Goal: Task Accomplishment & Management: Use online tool/utility

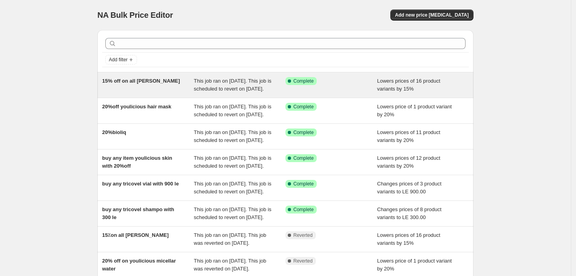
click at [143, 79] on span "15% off on all [PERSON_NAME]" at bounding box center [141, 81] width 78 height 6
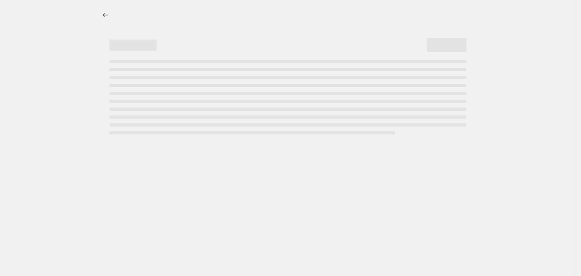
select select "percentage"
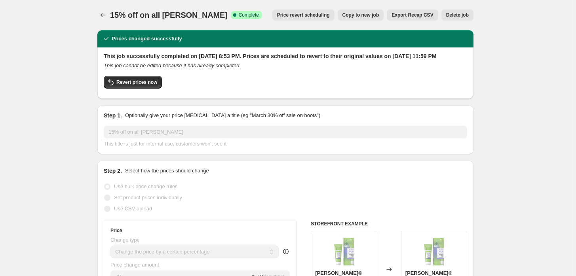
click at [226, 9] on button "Price revert scheduling" at bounding box center [303, 14] width 62 height 11
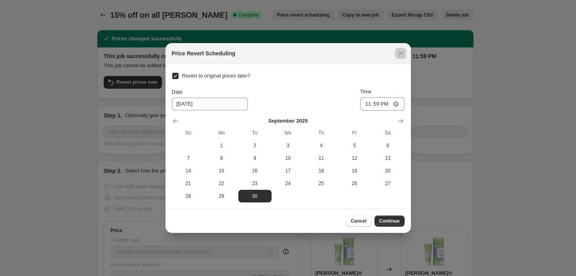
click at [226, 118] on div at bounding box center [288, 138] width 576 height 276
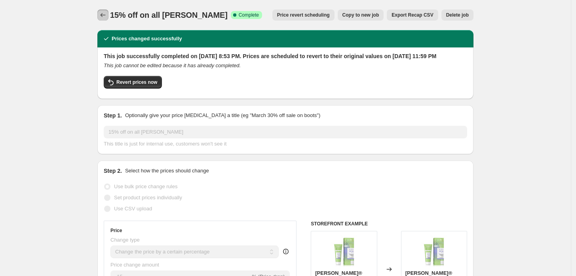
click at [104, 12] on icon "Price change jobs" at bounding box center [103, 15] width 8 height 8
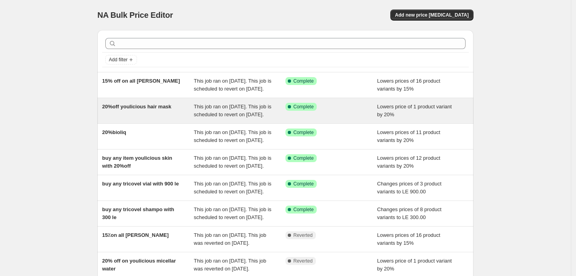
click at [155, 119] on div "20%off youlicious hair mask" at bounding box center [148, 111] width 92 height 16
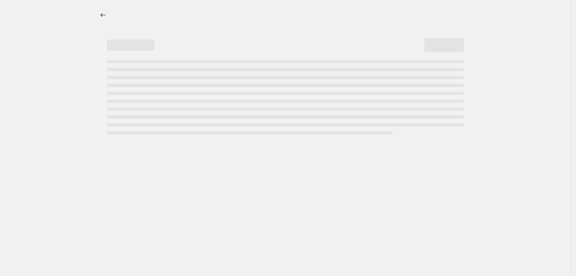
select select "percentage"
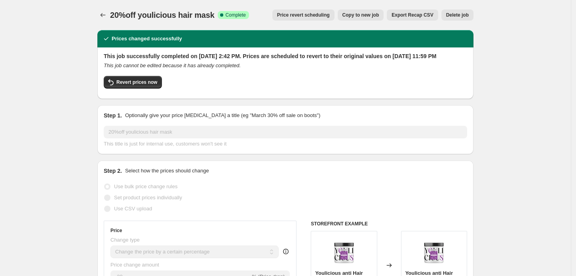
click at [226, 16] on span "Price revert scheduling" at bounding box center [303, 15] width 53 height 6
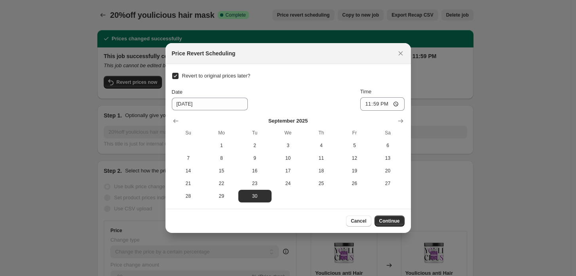
click at [226, 105] on div at bounding box center [288, 138] width 576 height 276
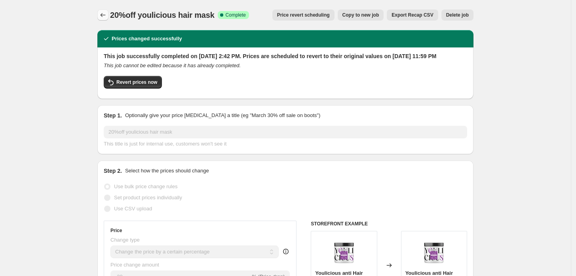
click at [107, 11] on icon "Price change jobs" at bounding box center [103, 15] width 8 height 8
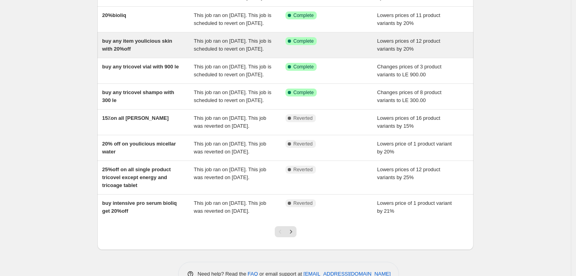
scroll to position [176, 0]
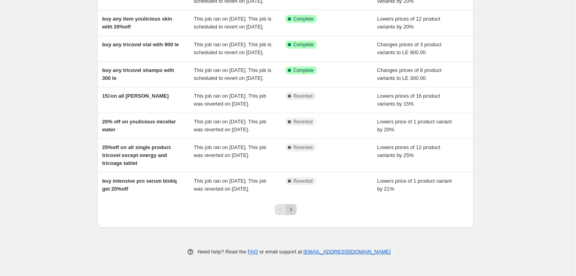
click at [226, 214] on icon "Next" at bounding box center [291, 210] width 8 height 8
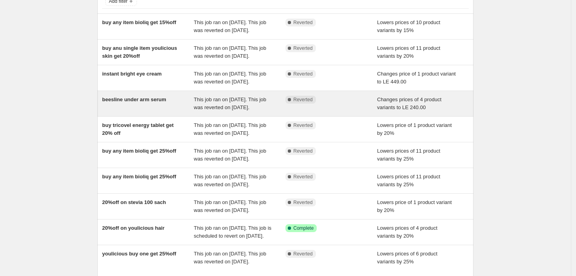
scroll to position [117, 0]
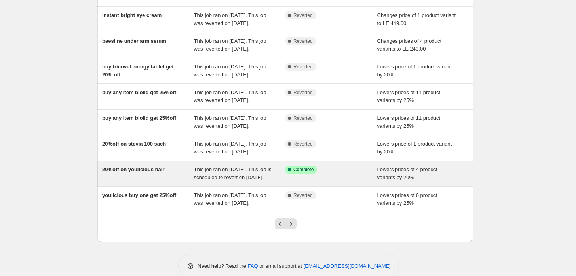
click at [129, 182] on div "20%off on youlicious hair" at bounding box center [148, 174] width 92 height 16
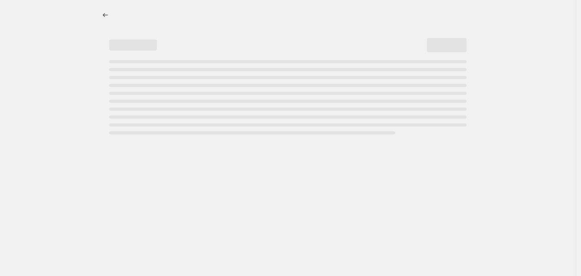
select select "percentage"
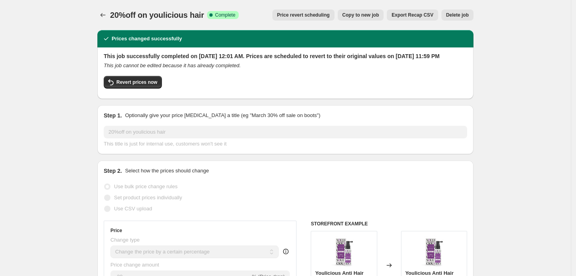
click at [226, 9] on div "20%off on youlicious hair. This page is ready 20%off on youlicious hair Success…" at bounding box center [285, 15] width 376 height 30
click at [226, 17] on button "Price revert scheduling" at bounding box center [303, 14] width 62 height 11
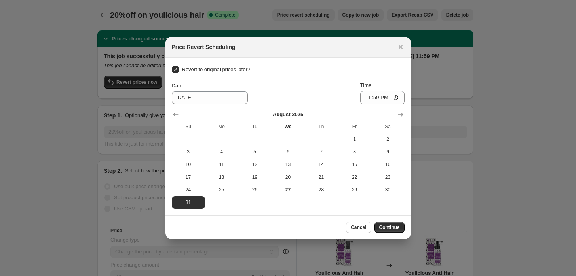
click at [226, 111] on icon "Show next month, September 2025" at bounding box center [401, 115] width 8 height 8
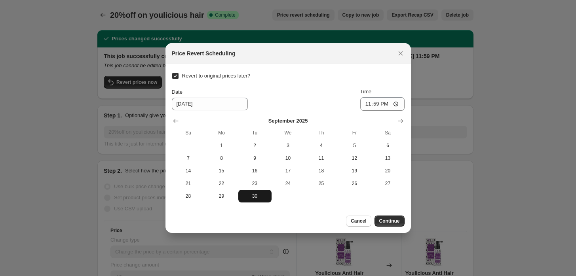
click at [226, 195] on span "30" at bounding box center [254, 196] width 27 height 6
type input "[DATE]"
click at [226, 219] on span "Continue" at bounding box center [389, 221] width 21 height 6
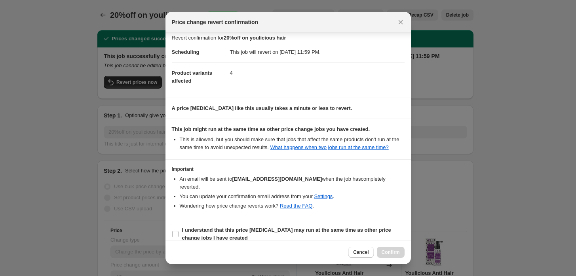
scroll to position [6, 0]
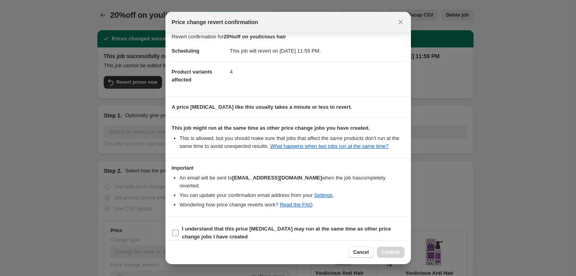
click at [174, 230] on input "I understand that this price [MEDICAL_DATA] may run at the same time as other p…" at bounding box center [175, 233] width 6 height 6
checkbox input "true"
click at [226, 255] on span "Confirm" at bounding box center [390, 252] width 18 height 6
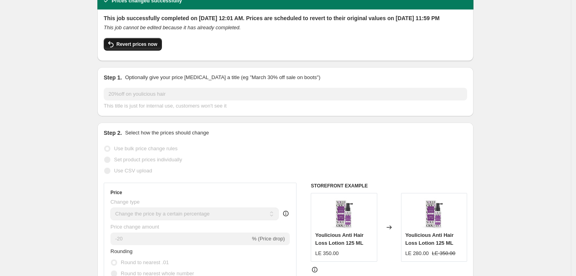
scroll to position [0, 0]
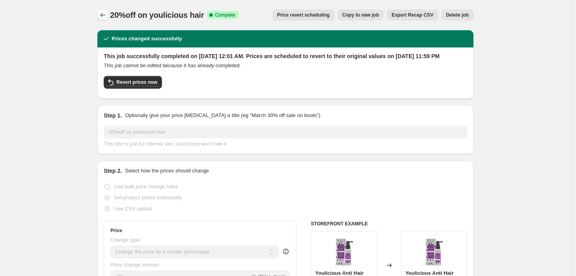
click at [107, 11] on icon "Price change jobs" at bounding box center [103, 15] width 8 height 8
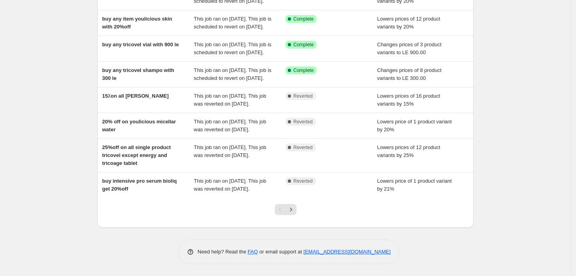
scroll to position [194, 0]
click at [226, 209] on icon "Next" at bounding box center [291, 210] width 8 height 8
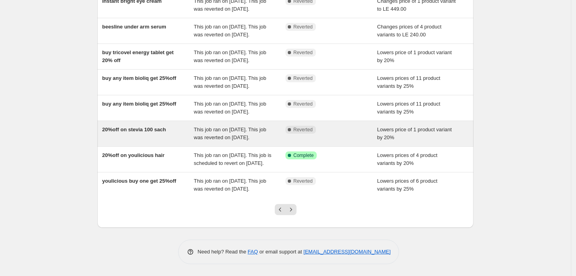
scroll to position [146, 0]
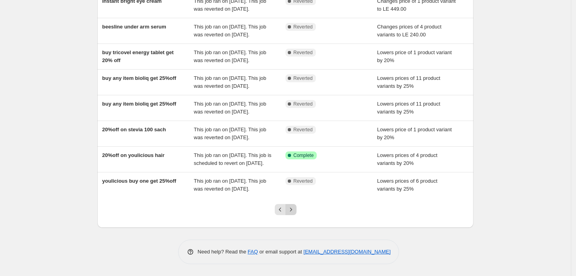
click at [226, 212] on icon "Next" at bounding box center [291, 210] width 8 height 8
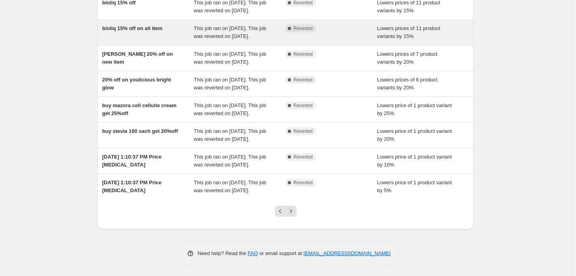
scroll to position [131, 0]
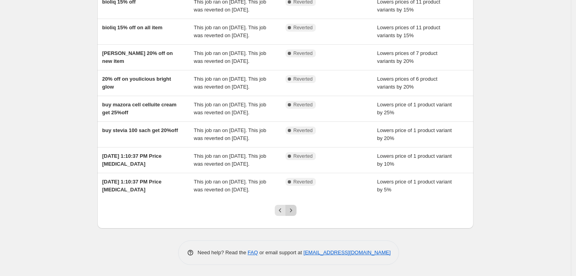
click at [226, 210] on button "Next" at bounding box center [290, 210] width 11 height 11
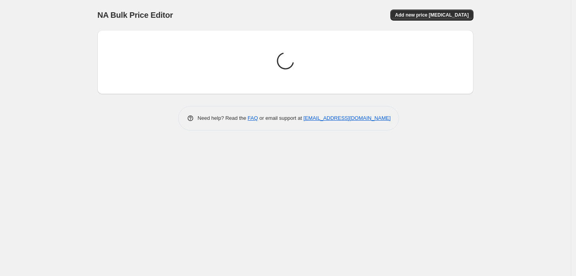
scroll to position [0, 0]
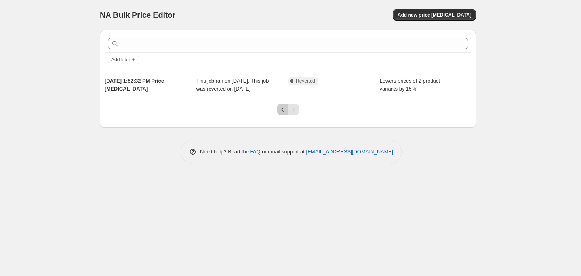
click at [226, 107] on icon "Previous" at bounding box center [283, 110] width 8 height 8
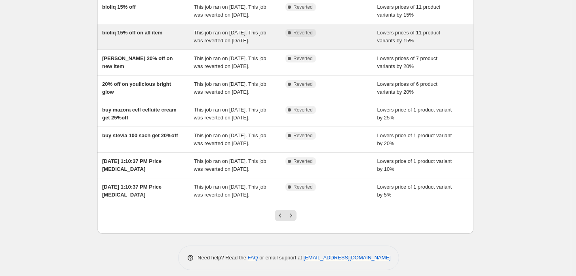
scroll to position [131, 0]
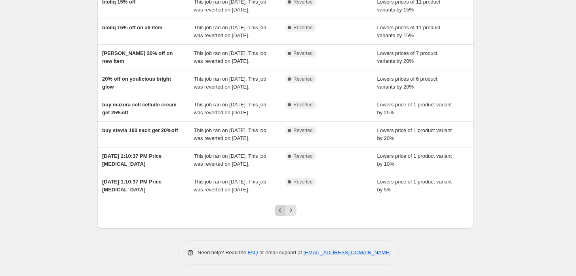
click at [226, 209] on icon "Previous" at bounding box center [280, 211] width 8 height 8
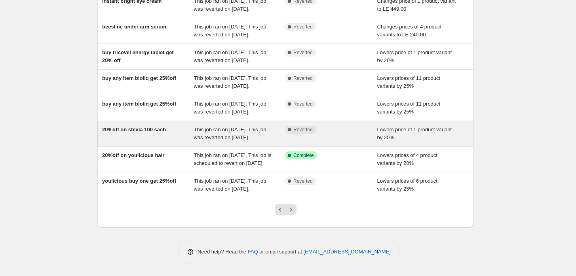
scroll to position [146, 0]
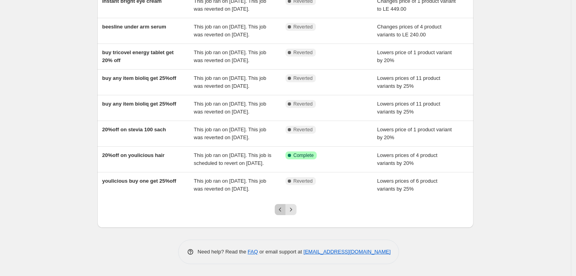
click at [226, 209] on icon "Previous" at bounding box center [280, 210] width 8 height 8
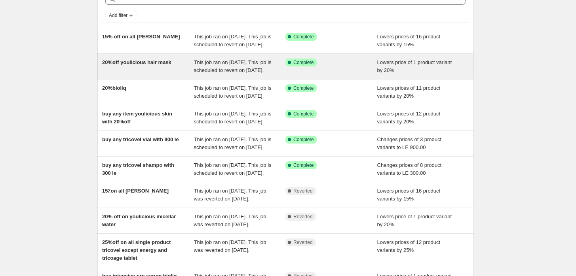
scroll to position [59, 0]
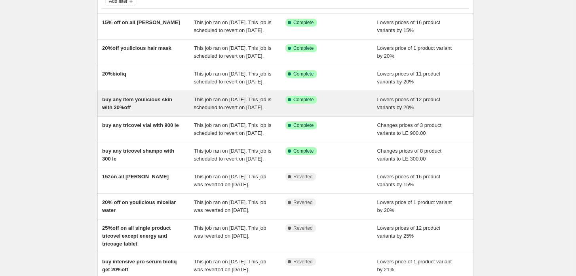
click at [167, 112] on div "buy any item youlicious skin with 20%off" at bounding box center [148, 104] width 92 height 16
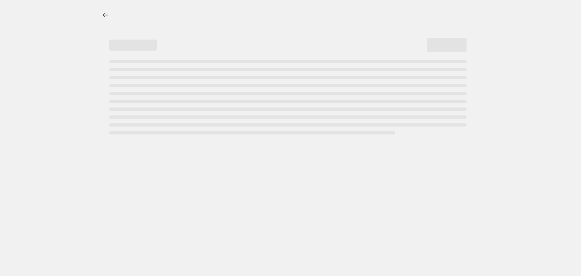
select select "percentage"
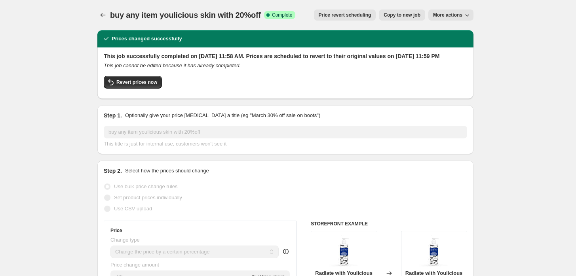
click at [226, 16] on span "Price revert scheduling" at bounding box center [345, 15] width 53 height 6
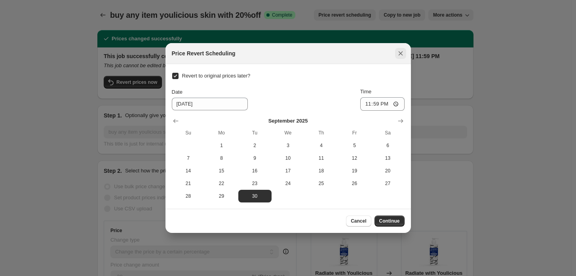
click at [226, 56] on icon "Close" at bounding box center [401, 53] width 8 height 8
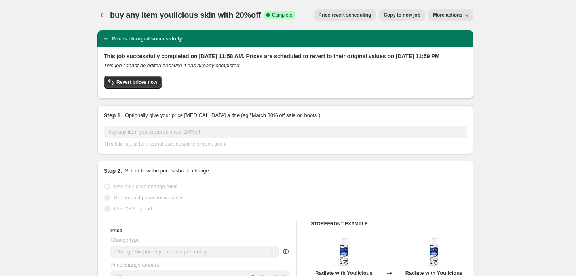
click at [226, 17] on span "Price revert scheduling" at bounding box center [345, 15] width 53 height 6
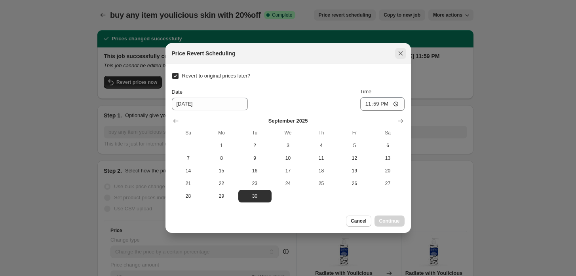
click at [226, 57] on icon "Close" at bounding box center [401, 53] width 8 height 8
